Goal: Task Accomplishment & Management: Manage account settings

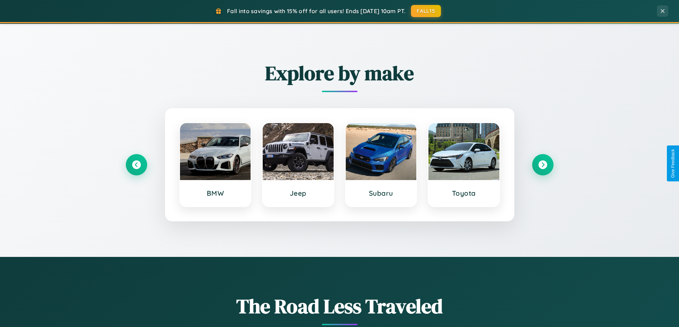
scroll to position [307, 0]
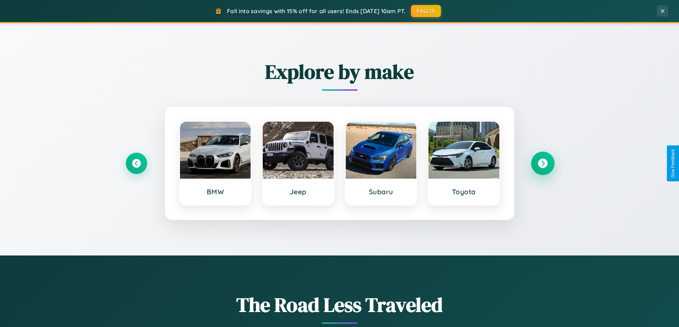
click at [542, 164] on icon at bounding box center [543, 164] width 10 height 10
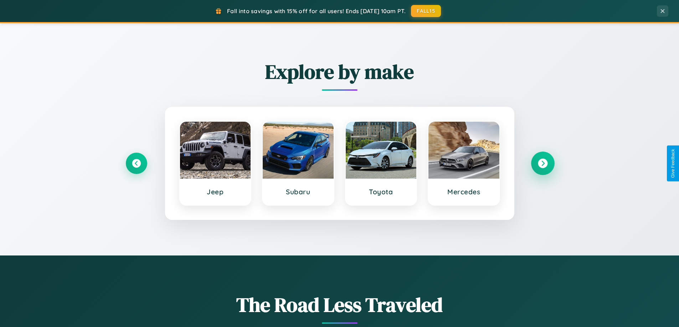
click at [542, 164] on icon at bounding box center [543, 164] width 10 height 10
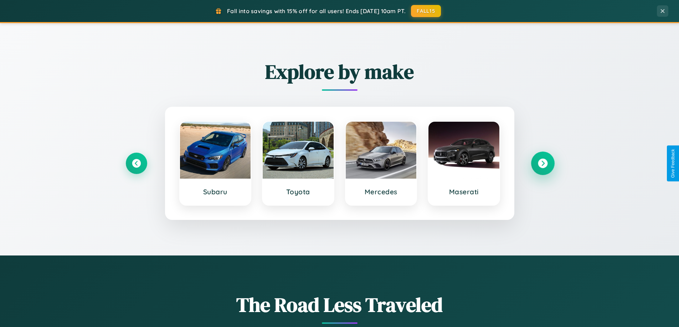
click at [542, 164] on icon at bounding box center [543, 164] width 10 height 10
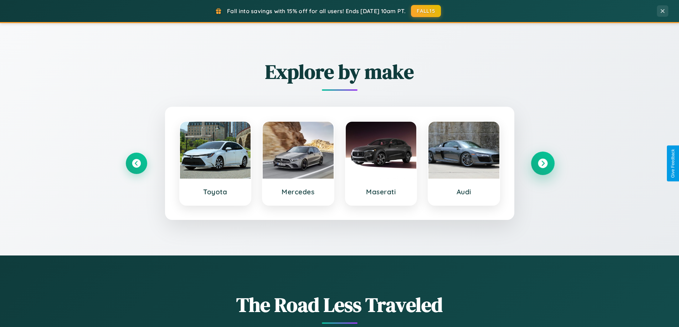
click at [542, 164] on icon at bounding box center [543, 164] width 10 height 10
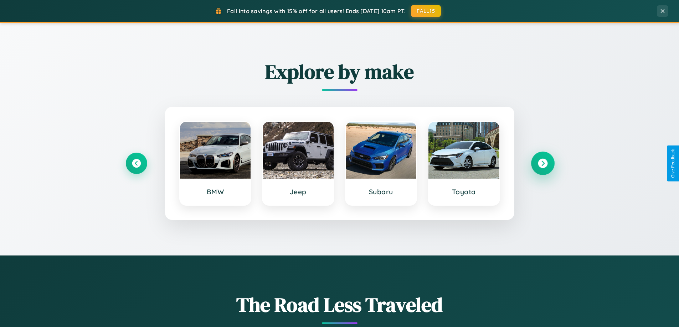
click at [542, 164] on icon at bounding box center [543, 164] width 10 height 10
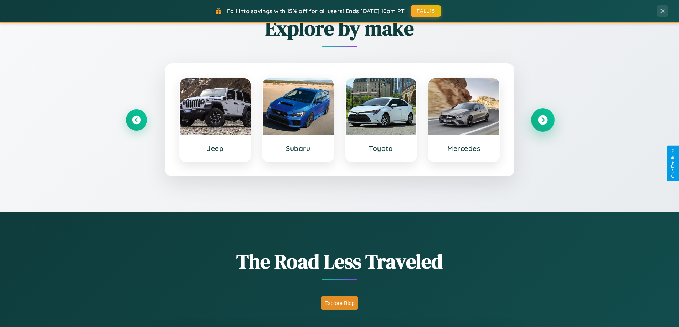
scroll to position [1371, 0]
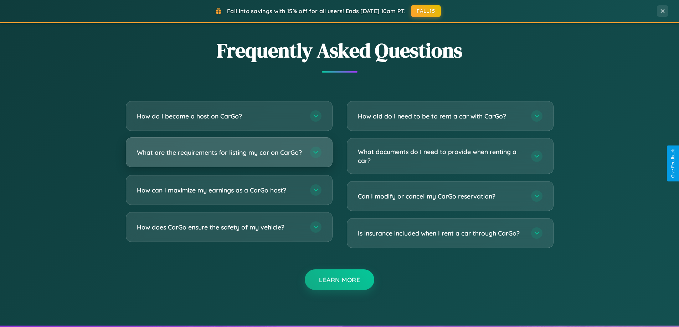
click at [229, 156] on h3 "What are the requirements for listing my car on CarGo?" at bounding box center [220, 152] width 166 height 9
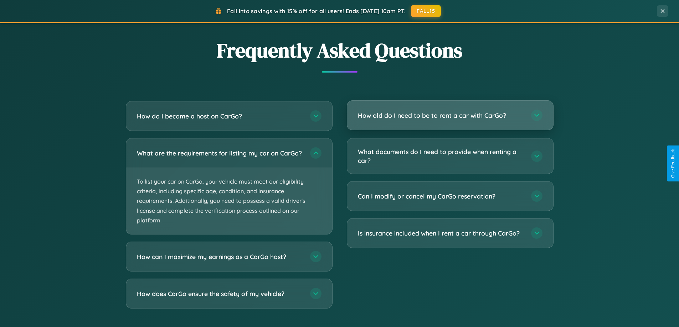
click at [450, 115] on h3 "How old do I need to be to rent a car with CarGo?" at bounding box center [441, 115] width 166 height 9
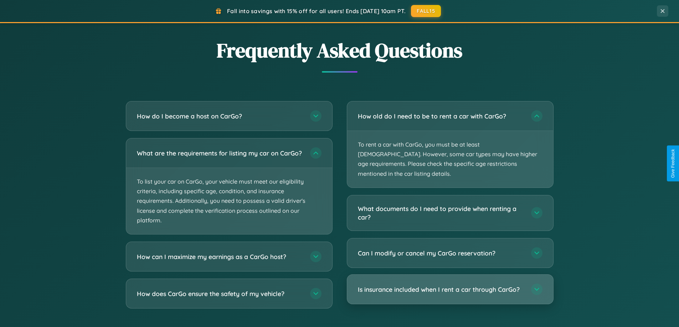
click at [450, 285] on h3 "Is insurance included when I rent a car through CarGo?" at bounding box center [441, 289] width 166 height 9
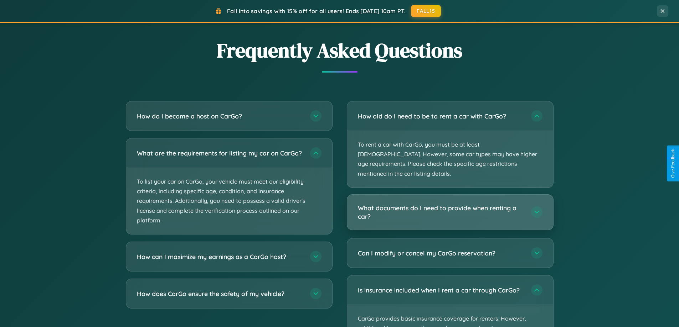
click at [450, 204] on h3 "What documents do I need to provide when renting a car?" at bounding box center [441, 212] width 166 height 17
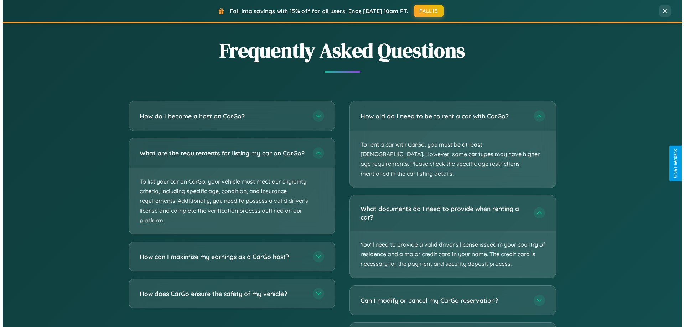
scroll to position [0, 0]
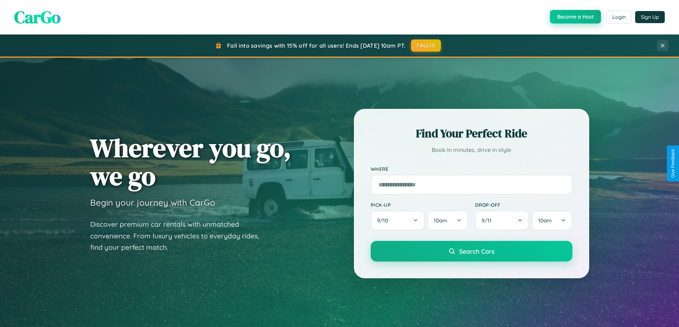
click at [574, 17] on button "Become a Host" at bounding box center [575, 17] width 51 height 14
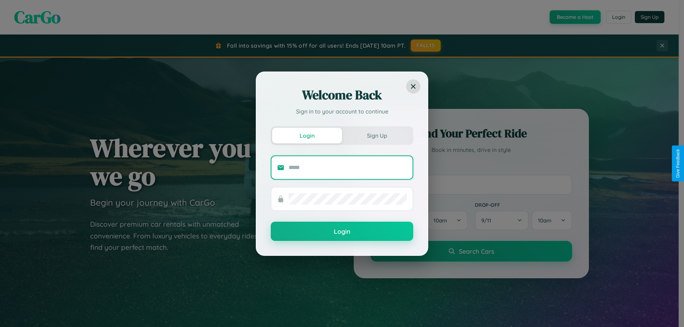
click at [348, 167] on input "text" at bounding box center [348, 167] width 118 height 11
type input "**********"
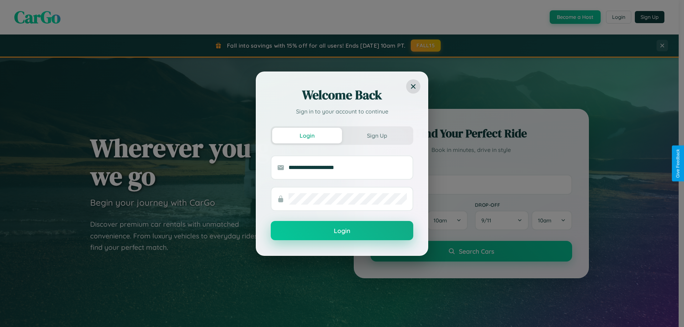
click at [342, 231] on button "Login" at bounding box center [342, 230] width 142 height 19
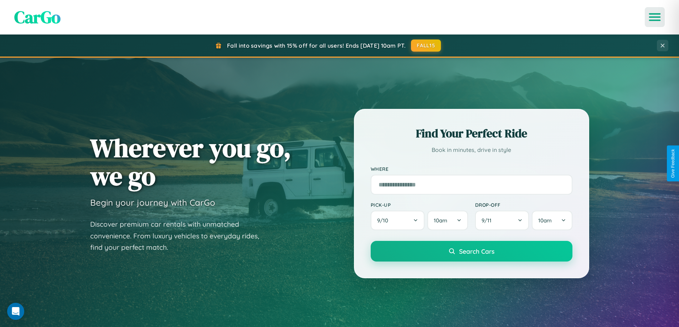
click at [654, 17] on icon "Open menu" at bounding box center [654, 17] width 10 height 6
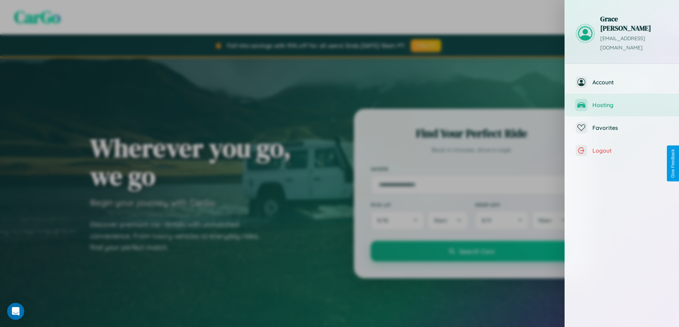
click at [622, 102] on span "Hosting" at bounding box center [630, 105] width 76 height 7
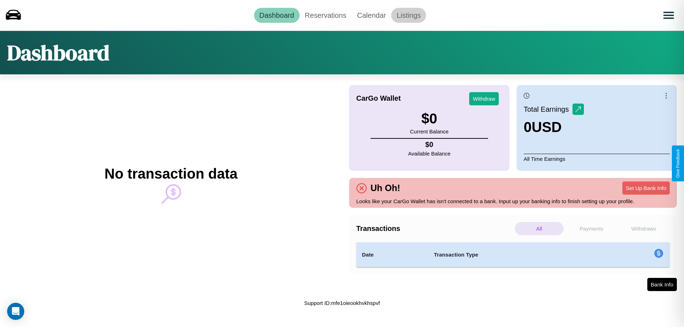
click at [409, 15] on link "Listings" at bounding box center [408, 15] width 35 height 15
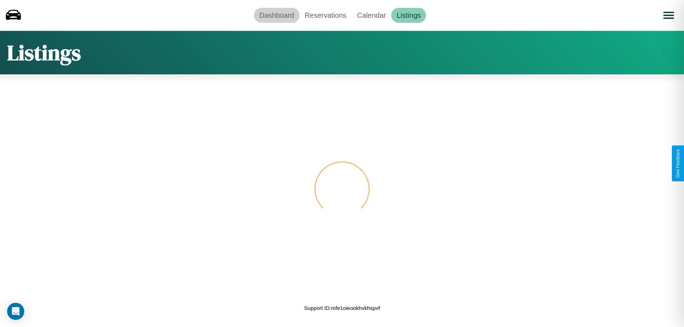
click at [276, 15] on link "Dashboard" at bounding box center [277, 15] width 46 height 15
